Goal: Task Accomplishment & Management: Manage account settings

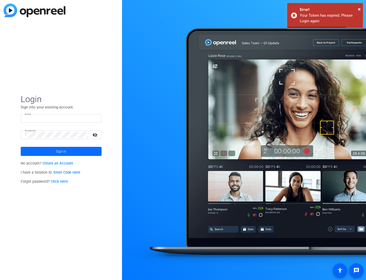
type input "[PERSON_NAME][EMAIL_ADDRESS][PERSON_NAME][DOMAIN_NAME]"
click at [70, 149] on span at bounding box center [61, 151] width 81 height 12
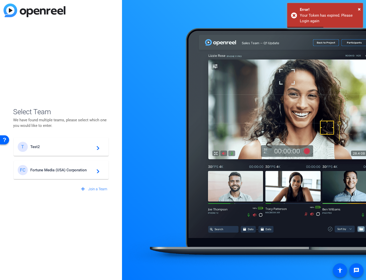
click at [61, 173] on div "FC Fortune Media (USA) Corporation navigate_next" at bounding box center [61, 170] width 87 height 10
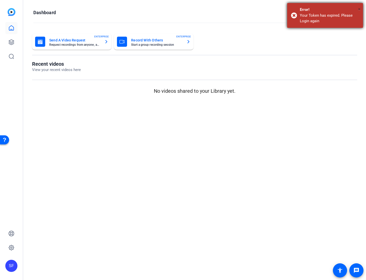
click at [360, 8] on span "×" at bounding box center [359, 9] width 3 height 6
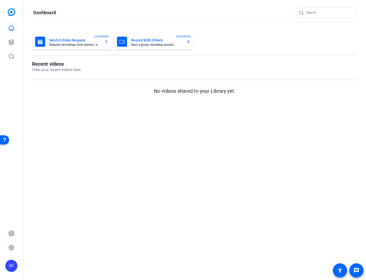
drag, startPoint x: 59, startPoint y: 67, endPoint x: 56, endPoint y: 66, distance: 3.9
click at [59, 67] on p "View your recent videos here" at bounding box center [56, 70] width 49 height 6
click at [9, 42] on icon at bounding box center [11, 42] width 6 height 6
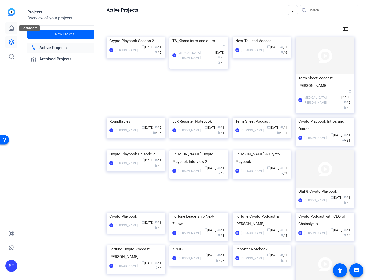
click at [11, 29] on icon at bounding box center [11, 27] width 5 height 5
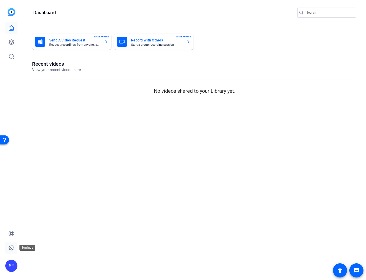
click at [12, 251] on link at bounding box center [11, 247] width 12 height 12
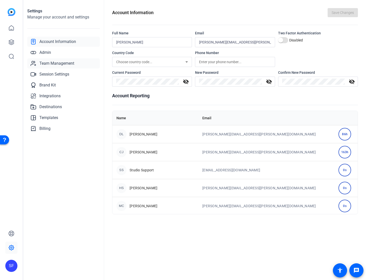
click at [62, 63] on span "Team Management" at bounding box center [56, 63] width 35 height 6
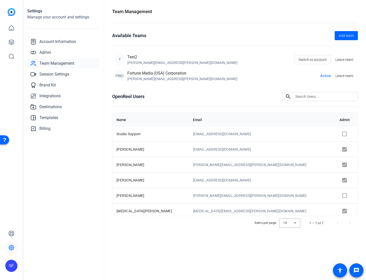
scroll to position [19, 0]
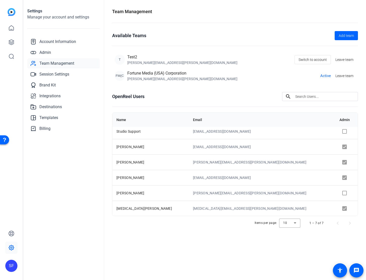
click at [213, 209] on td "[MEDICAL_DATA][EMAIL_ADDRESS][PERSON_NAME][DOMAIN_NAME]" at bounding box center [262, 207] width 146 height 15
